Goal: Task Accomplishment & Management: Manage account settings

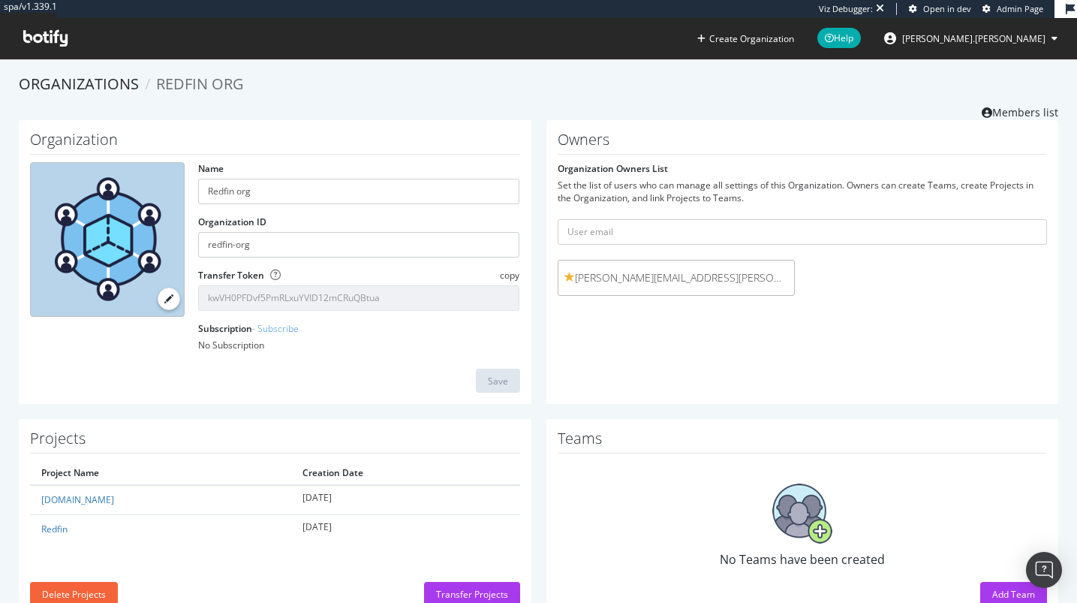
click at [654, 274] on span "david.minchala@redfin.com" at bounding box center [676, 277] width 224 height 15
click at [712, 231] on input "text" at bounding box center [803, 232] width 490 height 26
paste input "VlajkoKnezic@rocketinnovationstudio.ca"
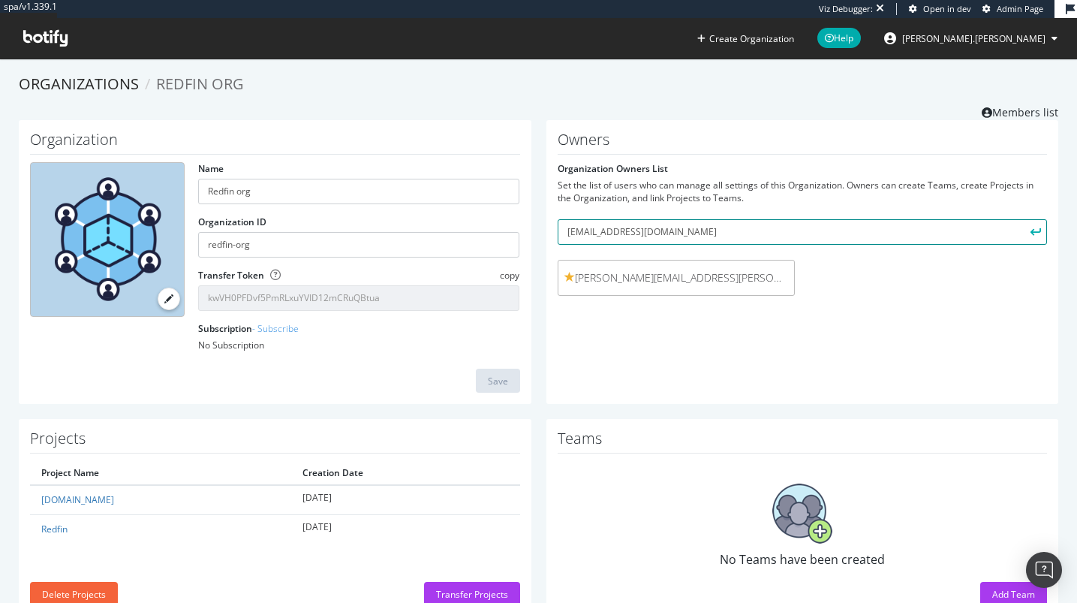
type input "VlajkoKnezic@rocketinnovationstudio.ca"
click at [1031, 228] on button "submit" at bounding box center [1035, 232] width 26 height 26
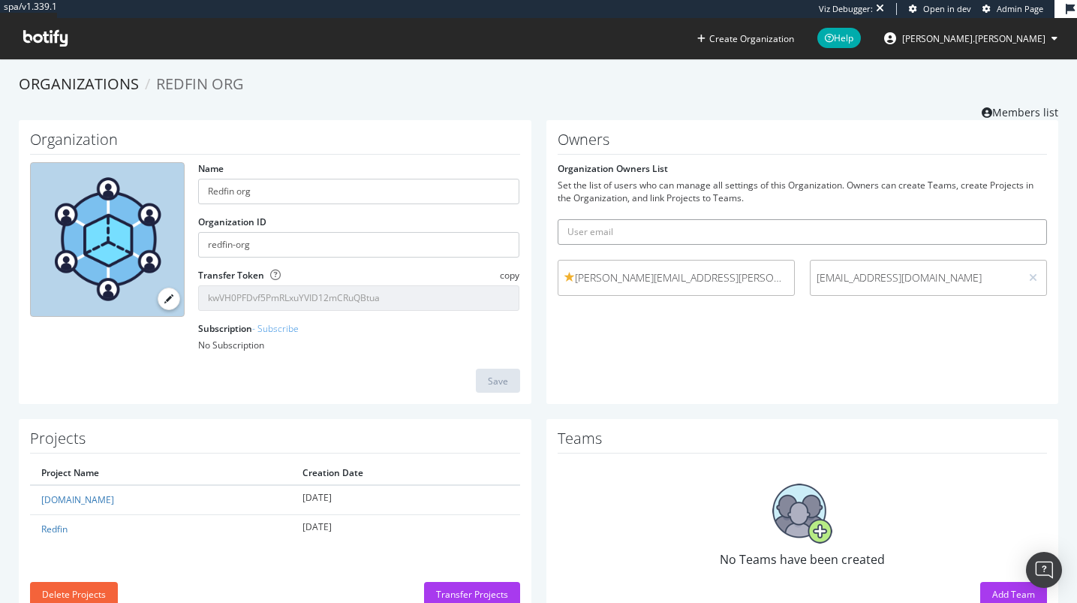
click at [862, 237] on input "text" at bounding box center [803, 232] width 490 height 26
paste input "normamoras@rocketinnovationstudio.ca"
type input "normamoras@rocketinnovationstudio.ca"
click at [1031, 230] on icon "submit" at bounding box center [1036, 231] width 11 height 8
click at [796, 230] on input "text" at bounding box center [803, 232] width 490 height 26
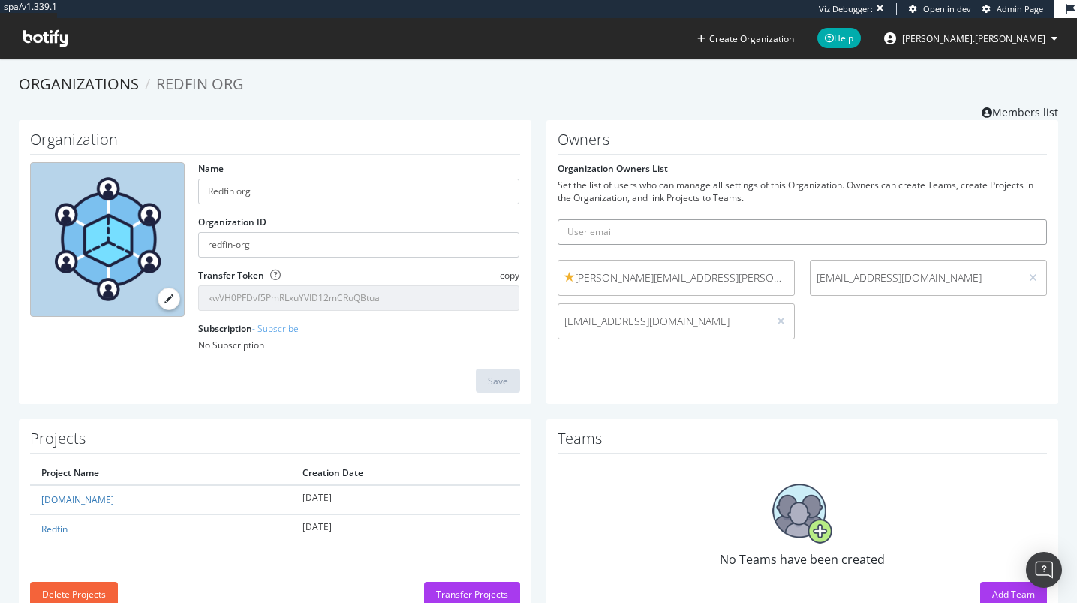
paste input "jacob.klein@redfin.com"
type input "jacob.klein@redfin.com"
click at [1031, 233] on icon "submit" at bounding box center [1036, 231] width 11 height 8
click at [743, 236] on input "text" at bounding box center [803, 232] width 490 height 26
paste input "elliott.mellichamp@redfin.com"
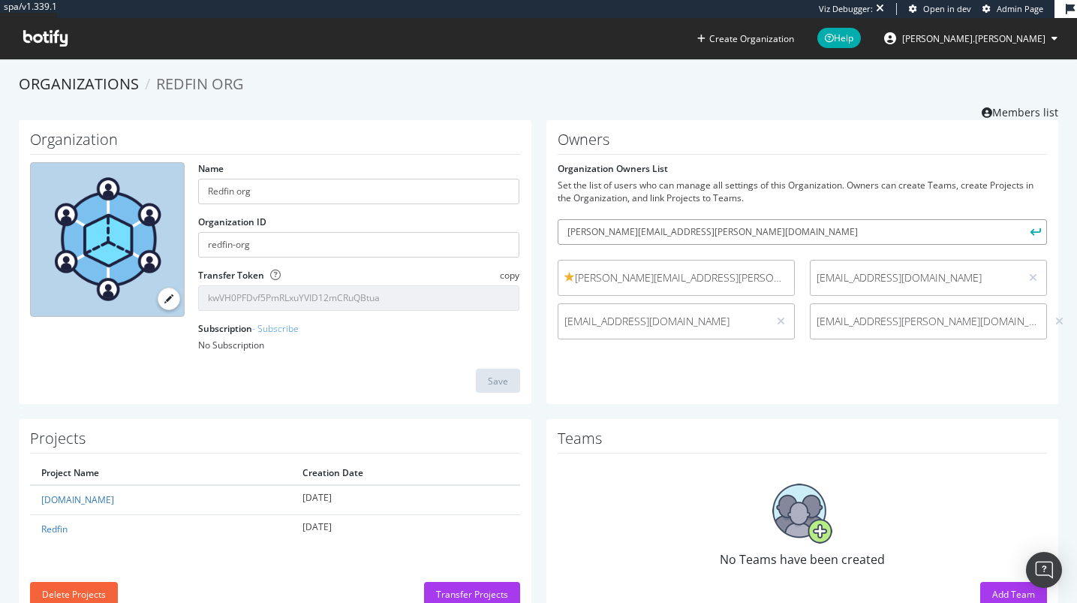
type input "elliott.mellichamp@redfin.com"
click at [1031, 230] on icon "submit" at bounding box center [1036, 231] width 11 height 8
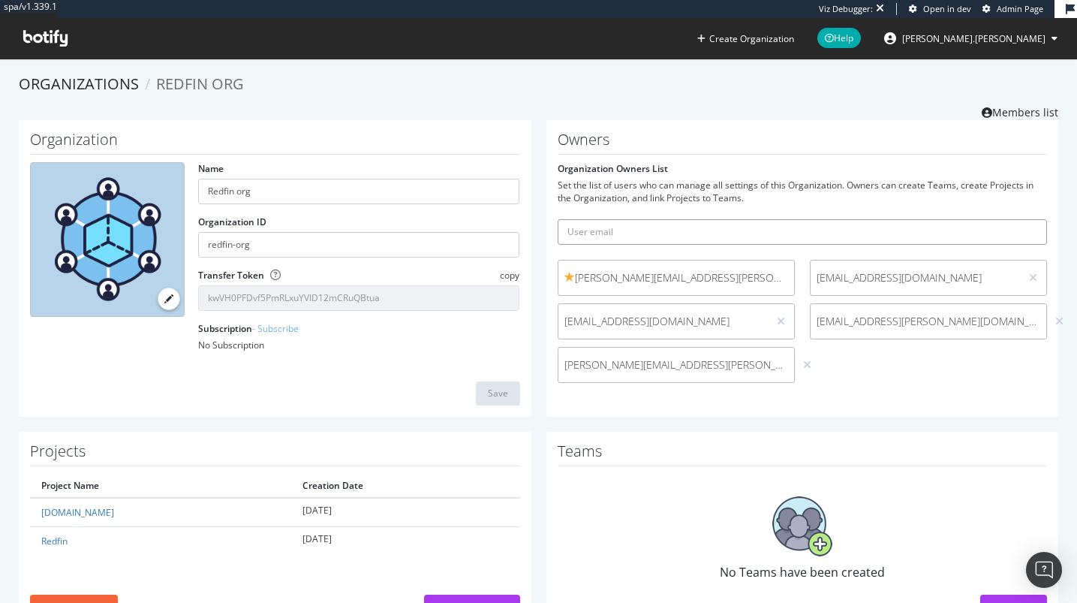
click at [829, 221] on input "text" at bounding box center [803, 232] width 490 height 26
paste input "andrewprince@rocket.com"
type input "andrewprince@rocket.com"
click at [1031, 235] on icon "submit" at bounding box center [1036, 231] width 11 height 8
click at [1043, 570] on img "Open Intercom Messenger" at bounding box center [1044, 570] width 20 height 20
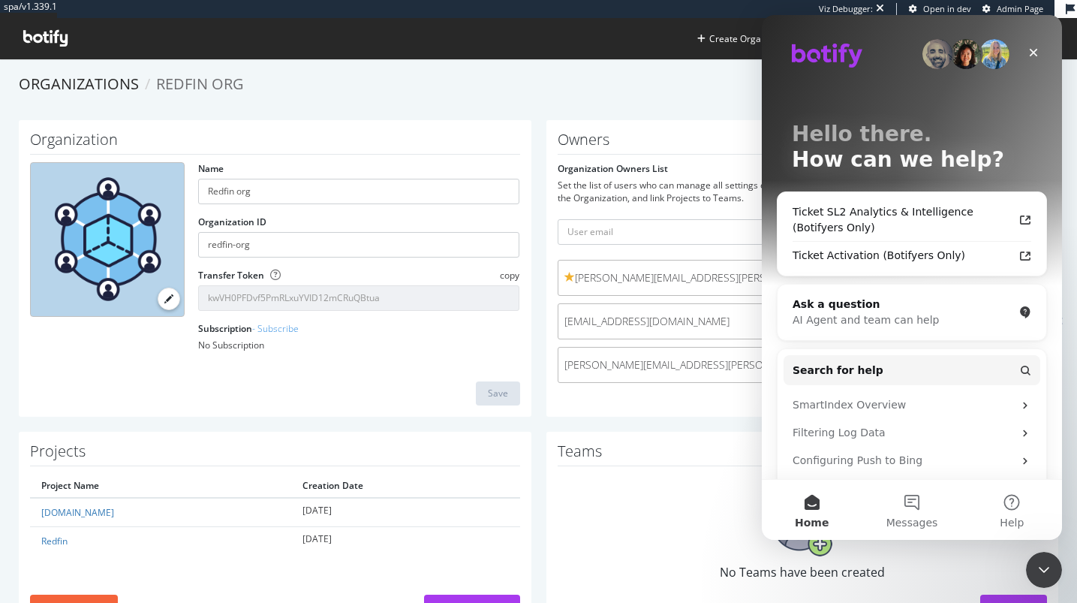
click at [639, 275] on span "david.minchala@redfin.com" at bounding box center [676, 277] width 224 height 15
copy span "david.minchala@redfin.com"
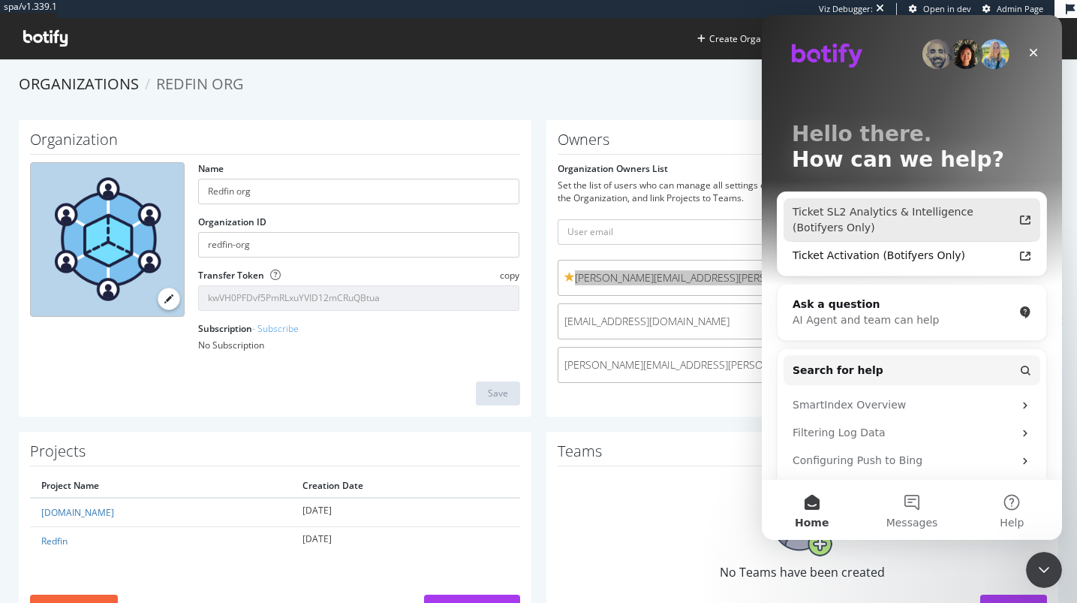
click at [882, 235] on div "Ticket SL2 Analytics & Intelligence (Botifyers Only)" at bounding box center [903, 220] width 221 height 32
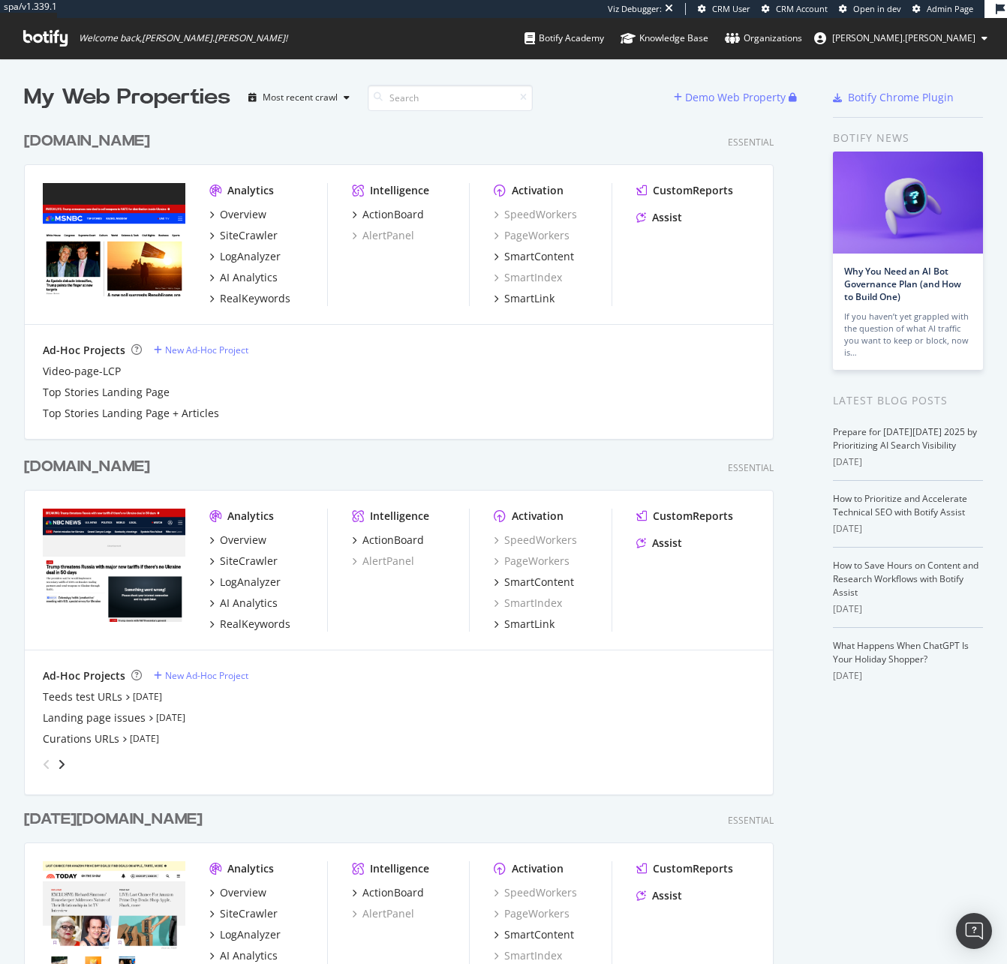
scroll to position [953, 985]
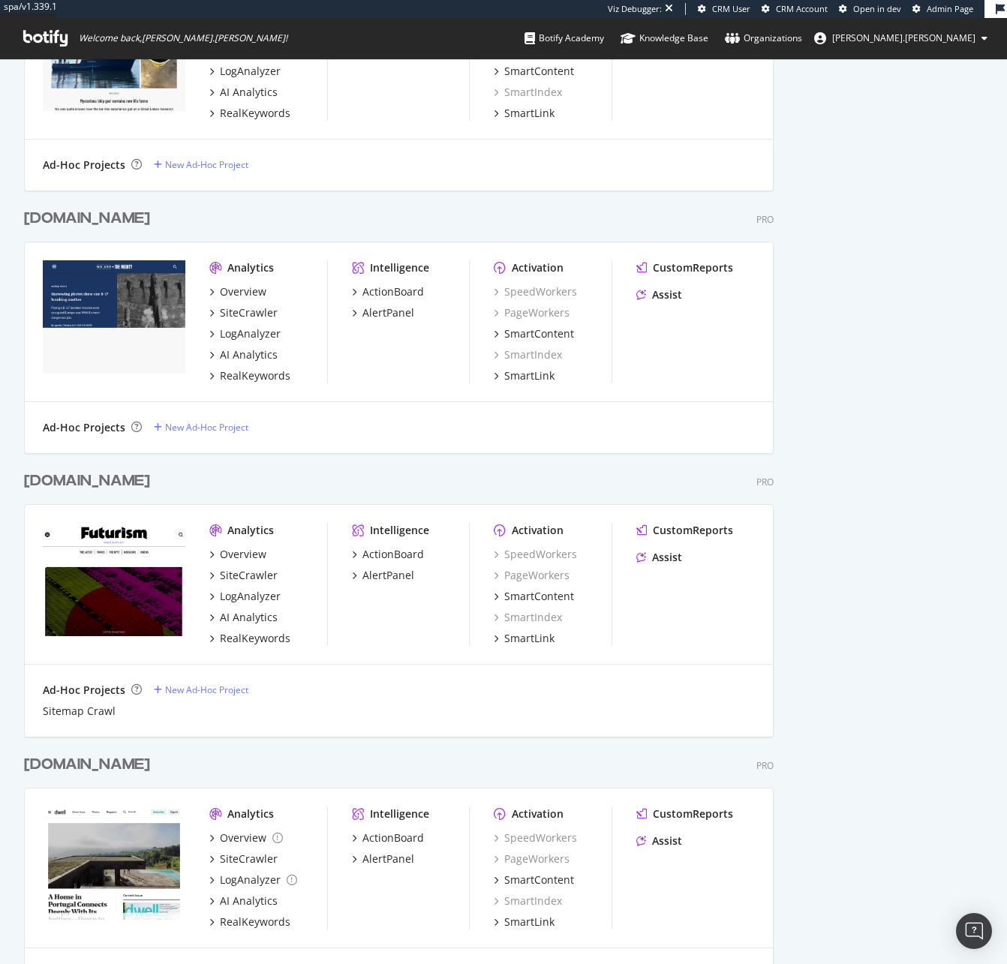
scroll to position [1925, 0]
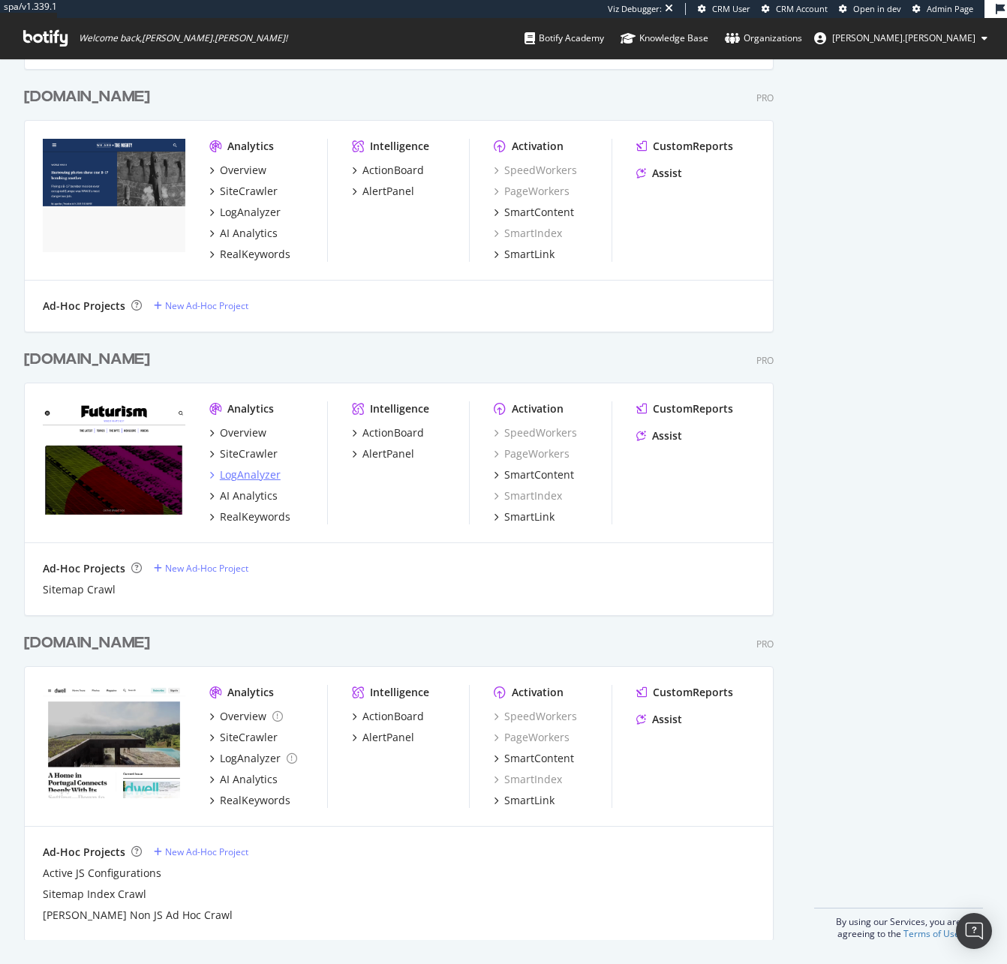
click at [249, 472] on div "LogAnalyzer" at bounding box center [250, 475] width 61 height 15
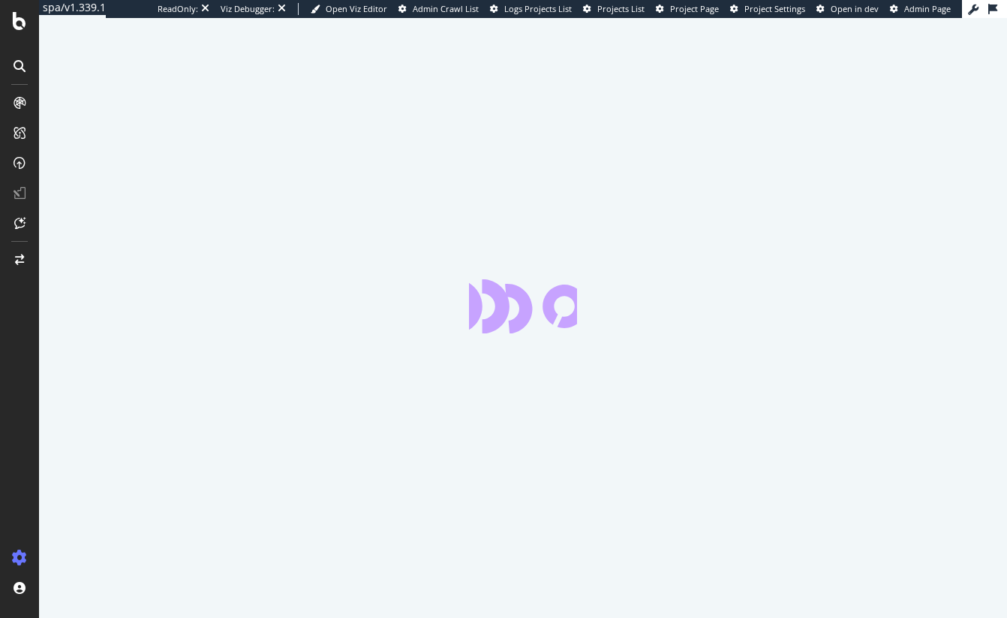
select select "exist"
select select "i"
select select "list"
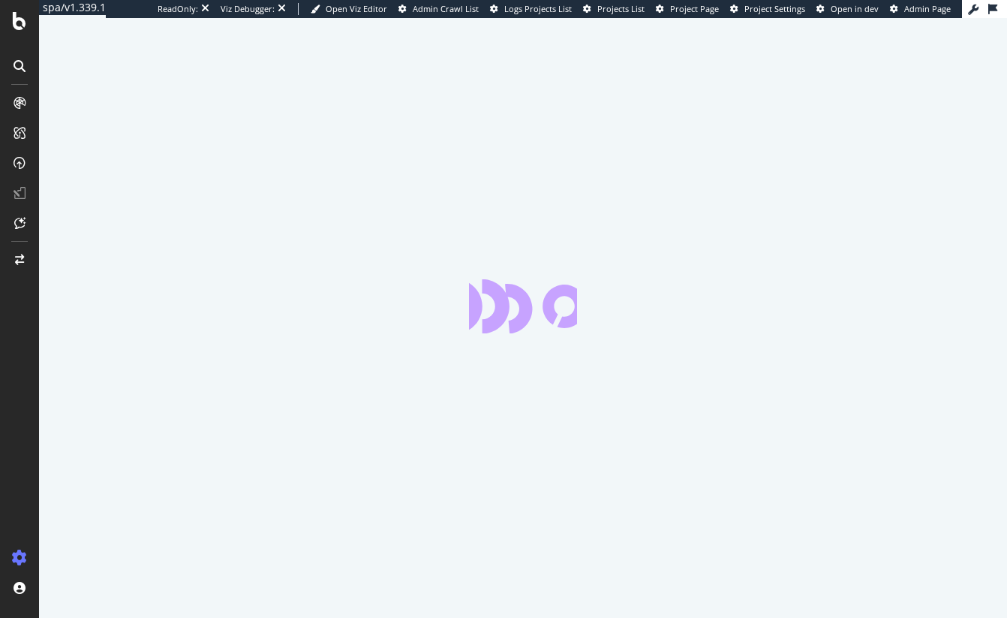
select select "exist"
select select "count"
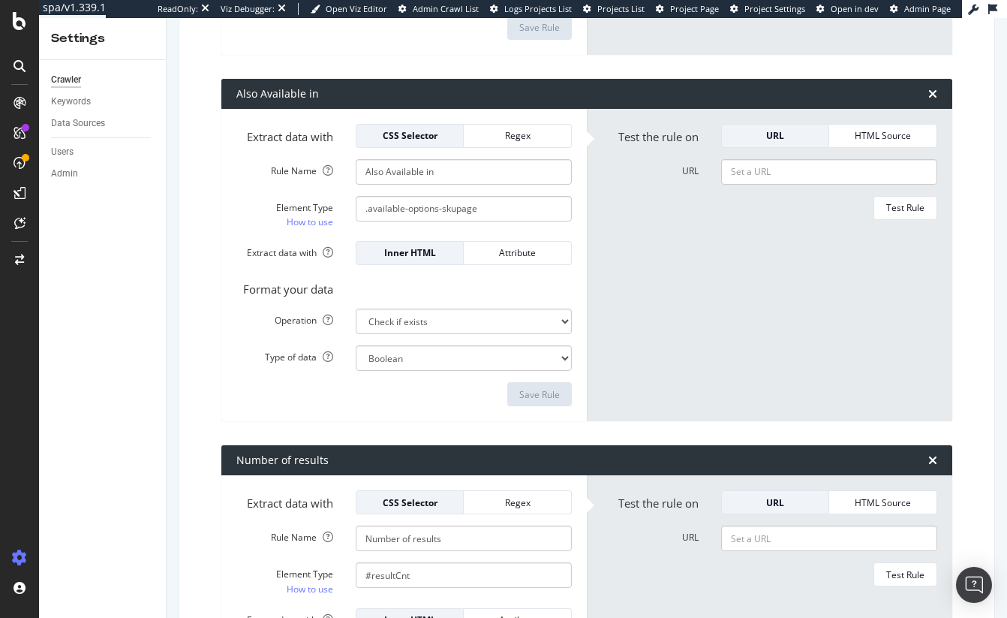
scroll to position [923, 0]
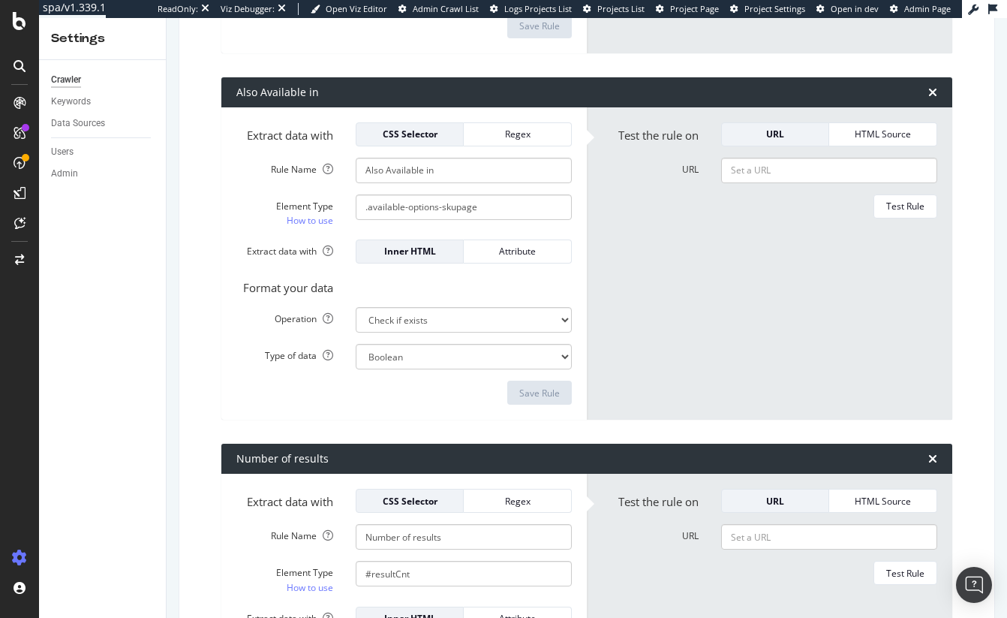
click at [637, 237] on form "Test the rule on URL HTML Source URL Test Rule" at bounding box center [770, 263] width 336 height 283
click at [485, 140] on div "Regex" at bounding box center [517, 134] width 83 height 21
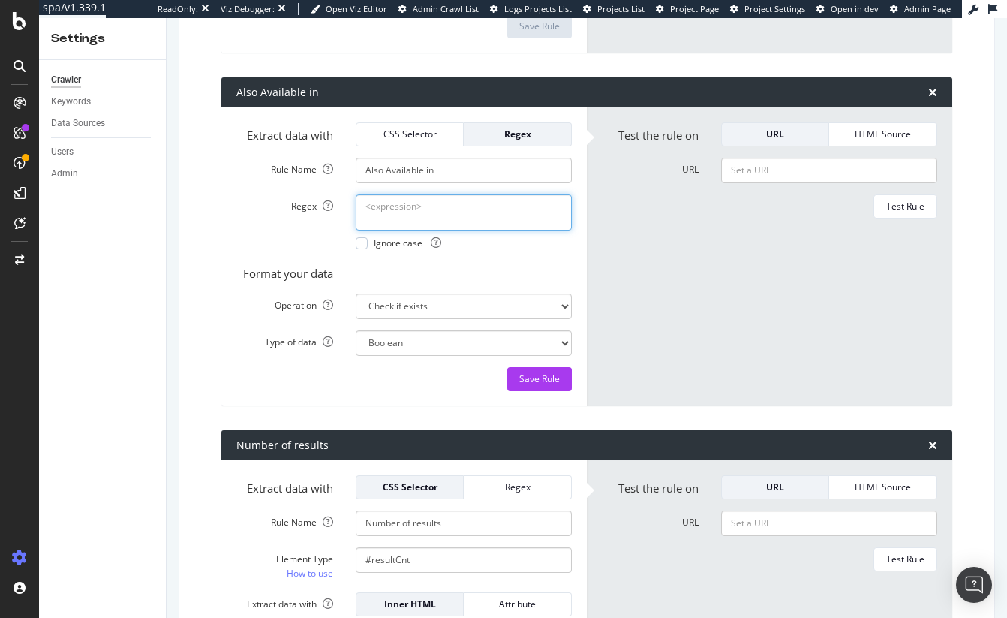
click at [443, 215] on textarea "Regex" at bounding box center [464, 212] width 216 height 36
paste textarea "Also available in"
type textarea "Also available in"
click at [357, 246] on div at bounding box center [362, 243] width 12 height 12
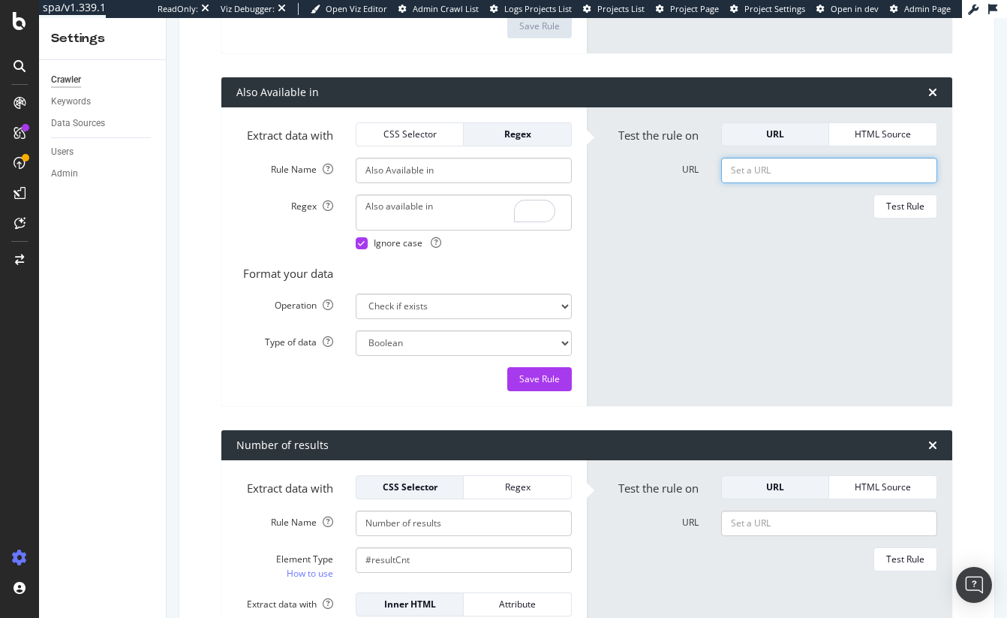
click at [840, 166] on input "URL" at bounding box center [829, 171] width 216 height 26
paste input "[URL][DOMAIN_NAME]"
type input "[URL][DOMAIN_NAME]"
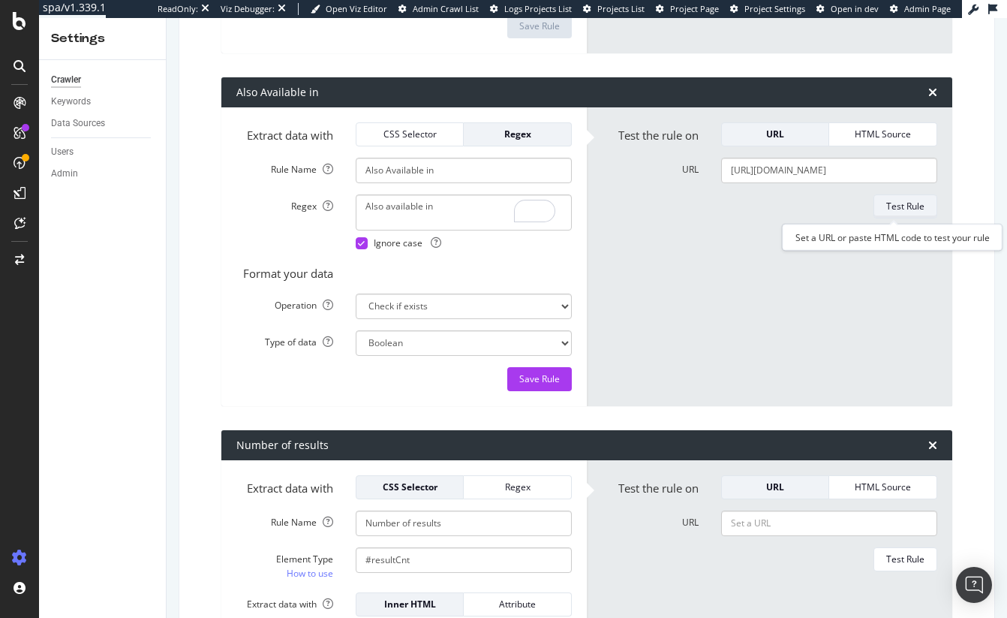
click at [908, 203] on div "Test Rule" at bounding box center [905, 206] width 38 height 13
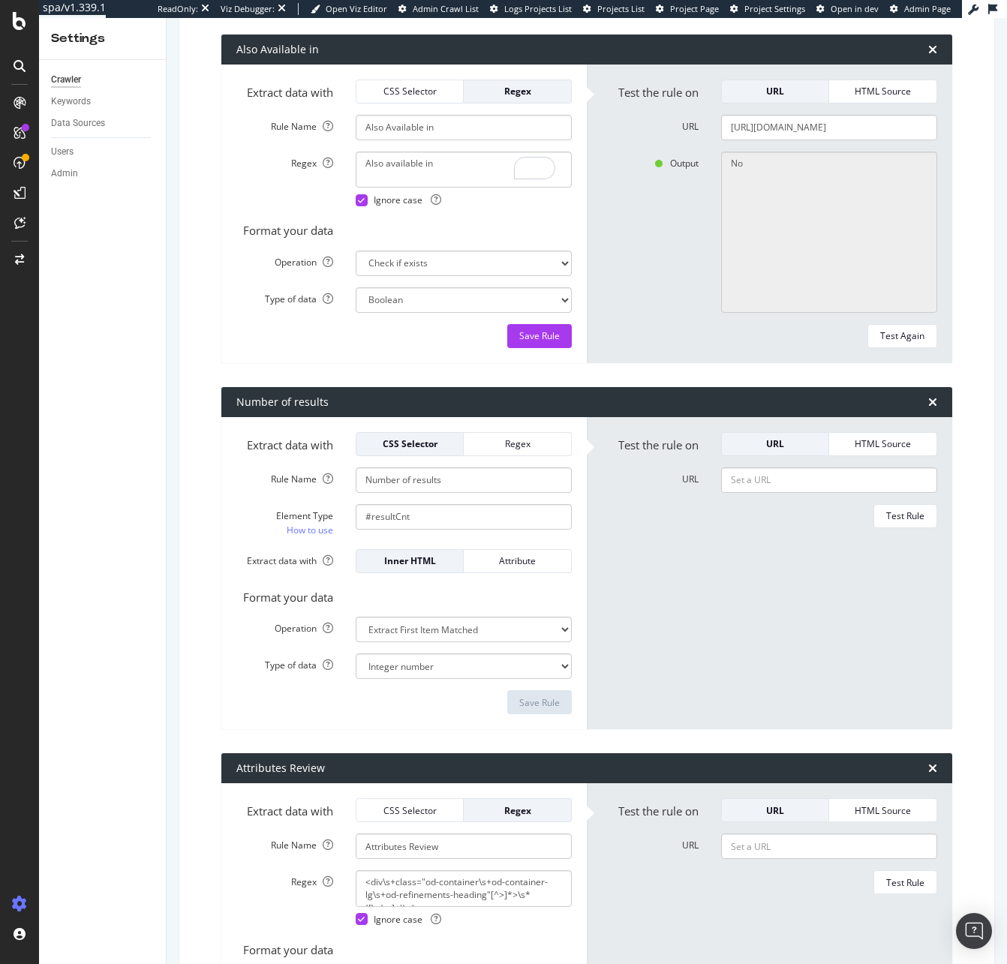
scroll to position [968, 0]
